Goal: Communication & Community: Connect with others

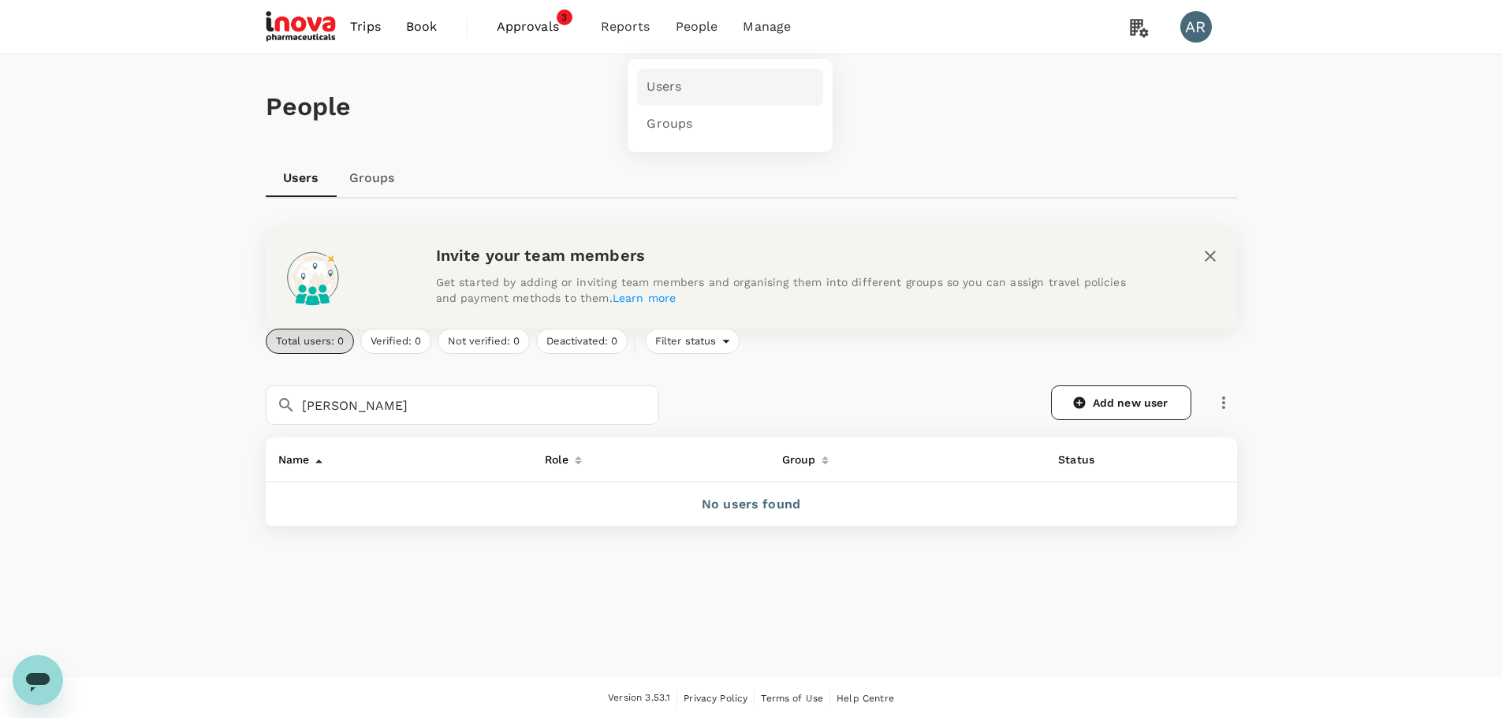
click at [695, 84] on link "Users" at bounding box center [730, 87] width 186 height 37
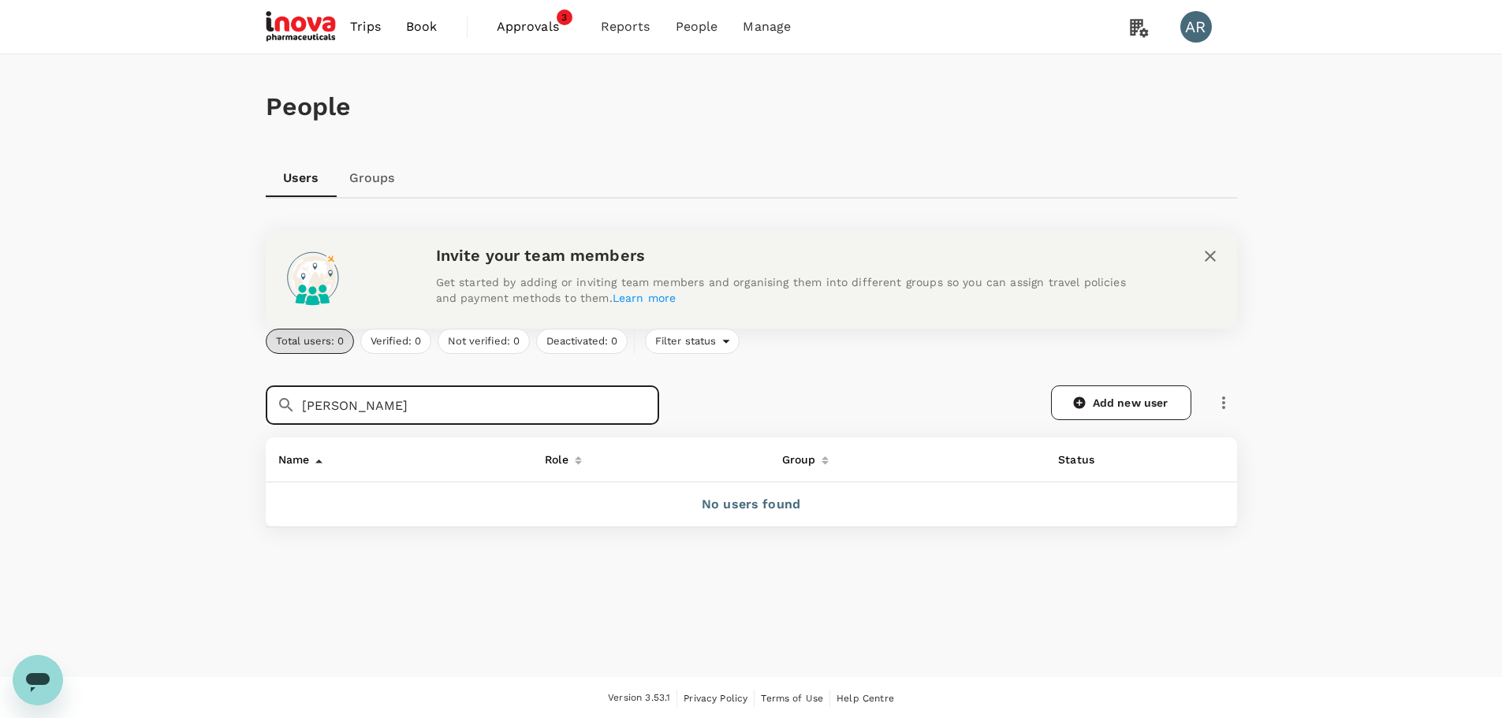
drag, startPoint x: 603, startPoint y: 409, endPoint x: 287, endPoint y: 419, distance: 316.3
click at [287, 419] on div "​ [PERSON_NAME] ​" at bounding box center [462, 404] width 393 height 39
type input "j"
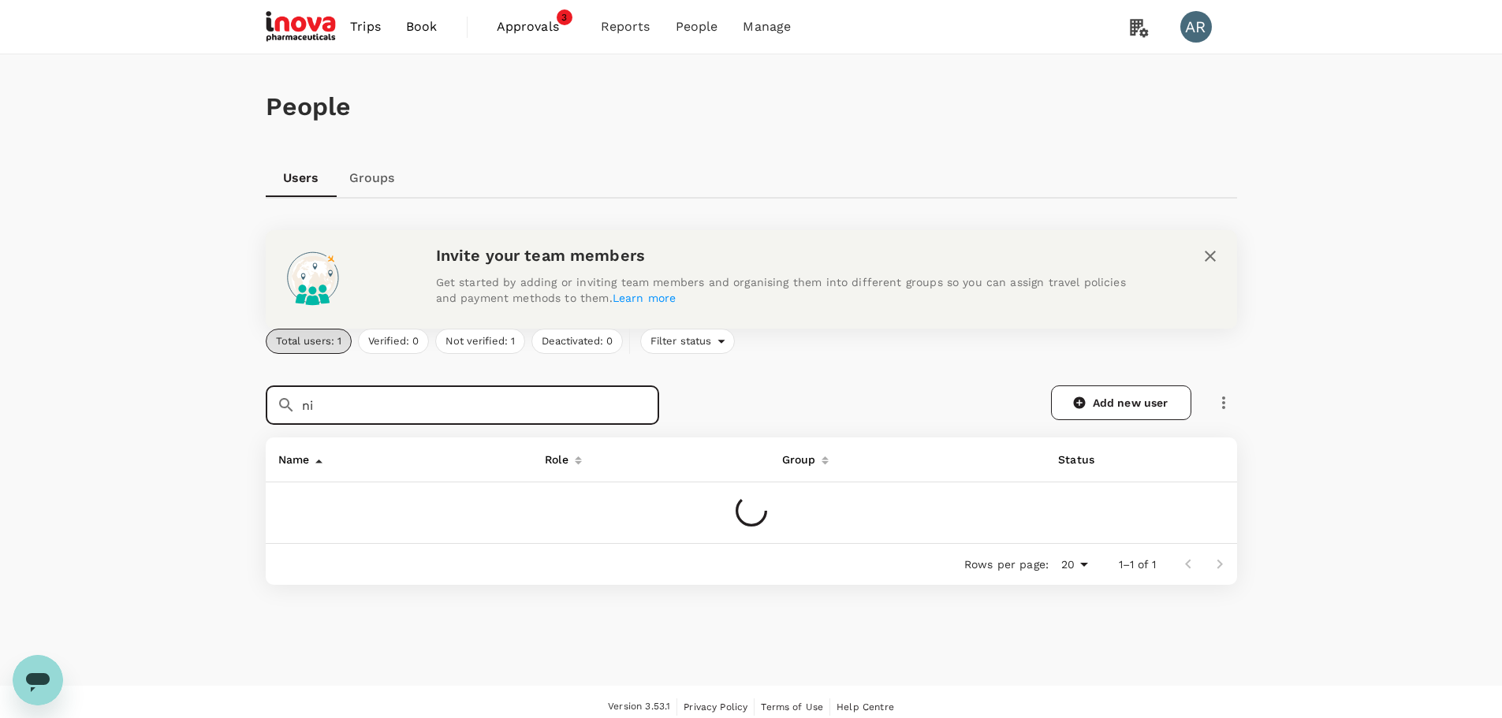
type input "n"
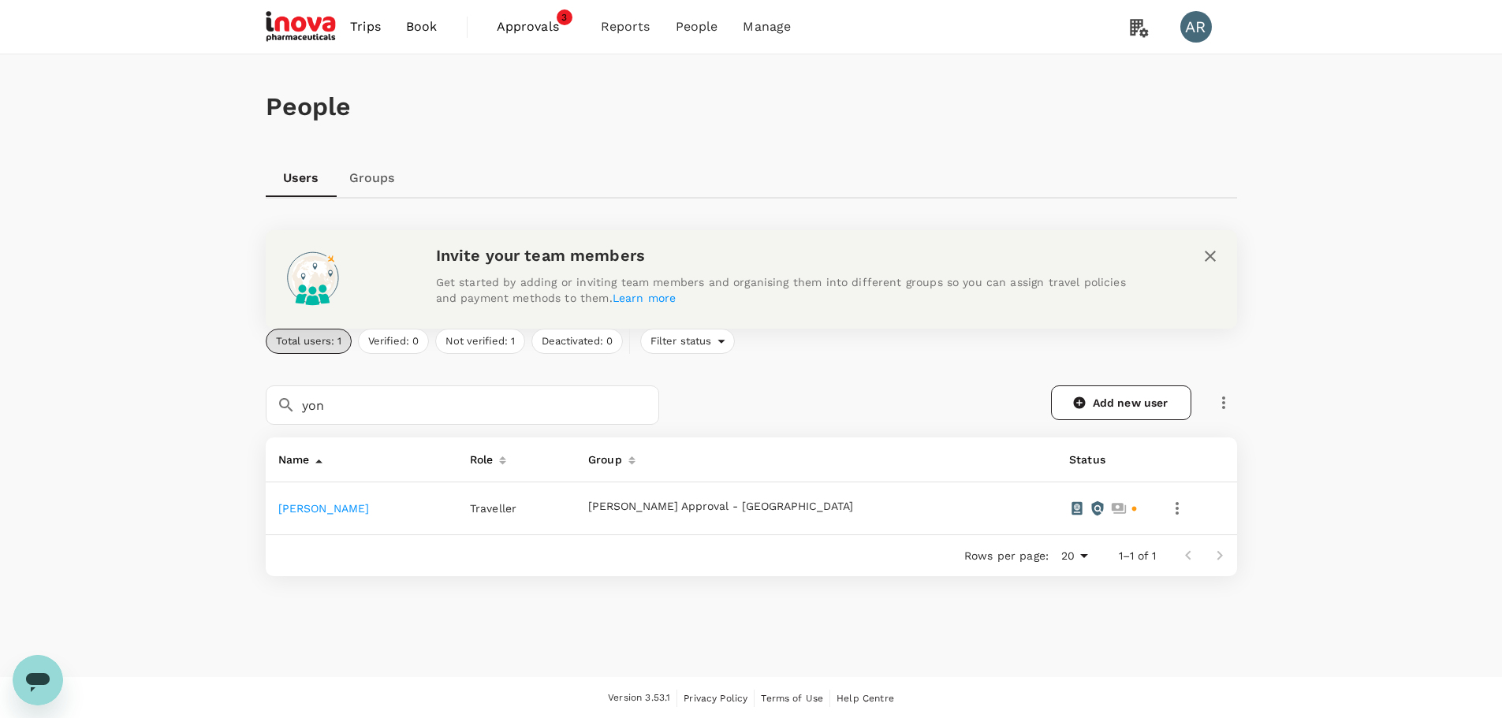
click at [1167, 512] on icon "button" at bounding box center [1176, 508] width 19 height 19
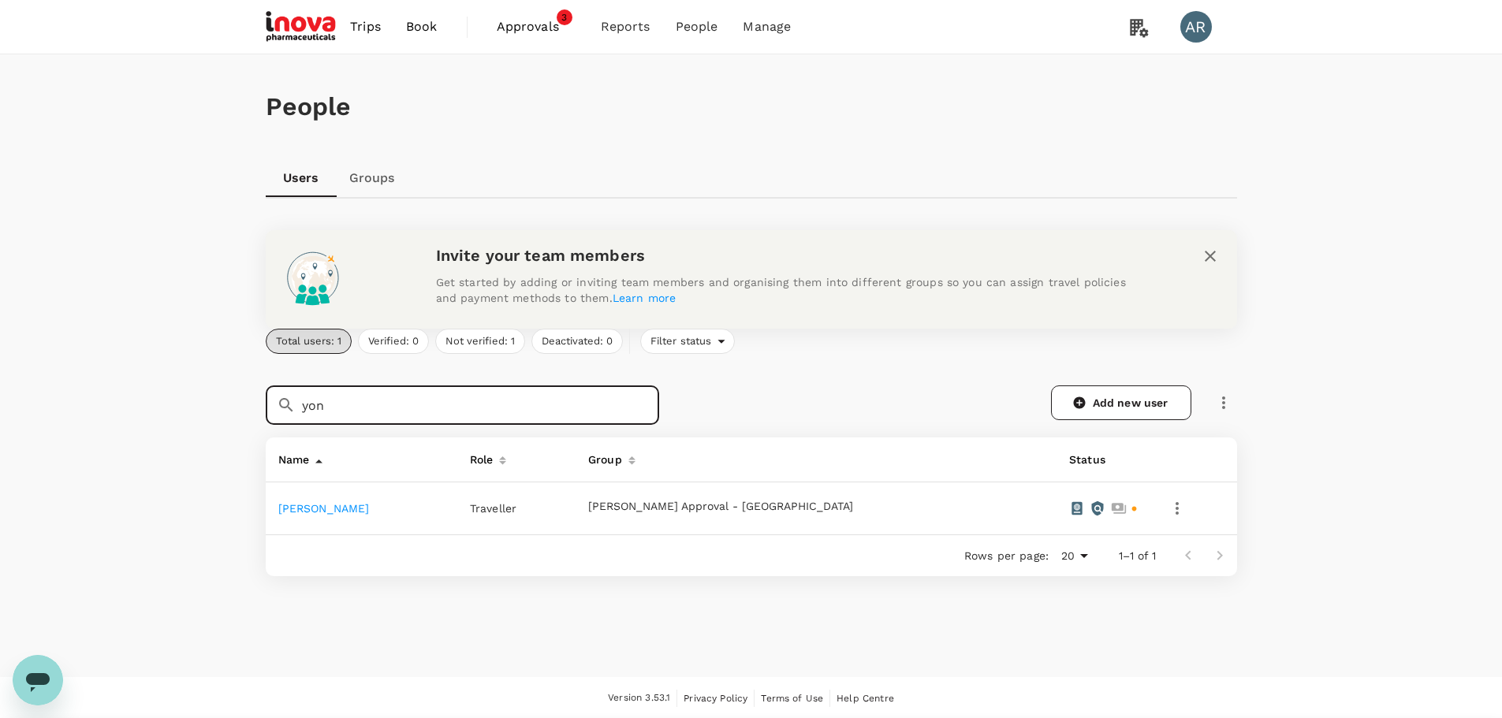
drag, startPoint x: 479, startPoint y: 412, endPoint x: 304, endPoint y: 411, distance: 175.8
click at [304, 411] on input "yon" at bounding box center [480, 404] width 357 height 39
type input "[PERSON_NAME]"
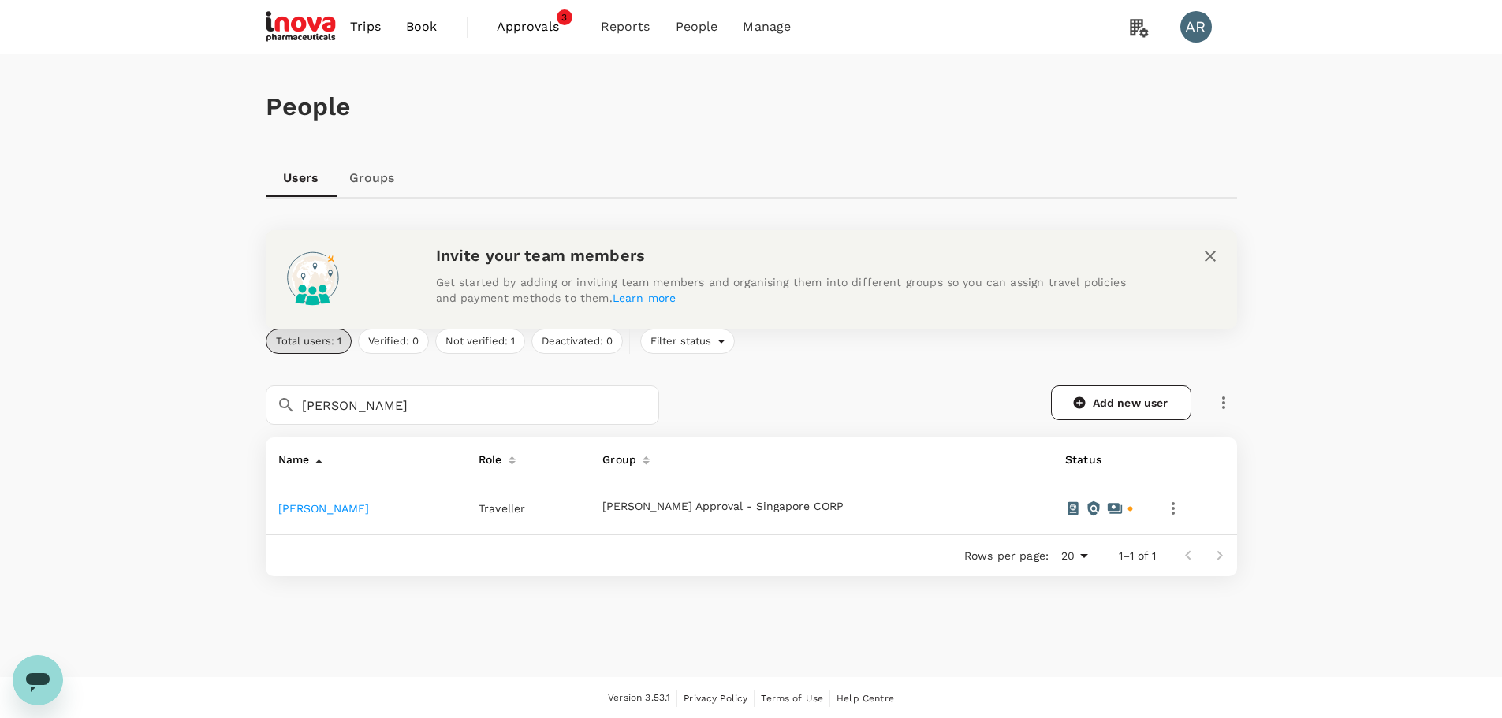
click at [1164, 506] on icon "button" at bounding box center [1173, 508] width 19 height 19
